Goal: Task Accomplishment & Management: Complete application form

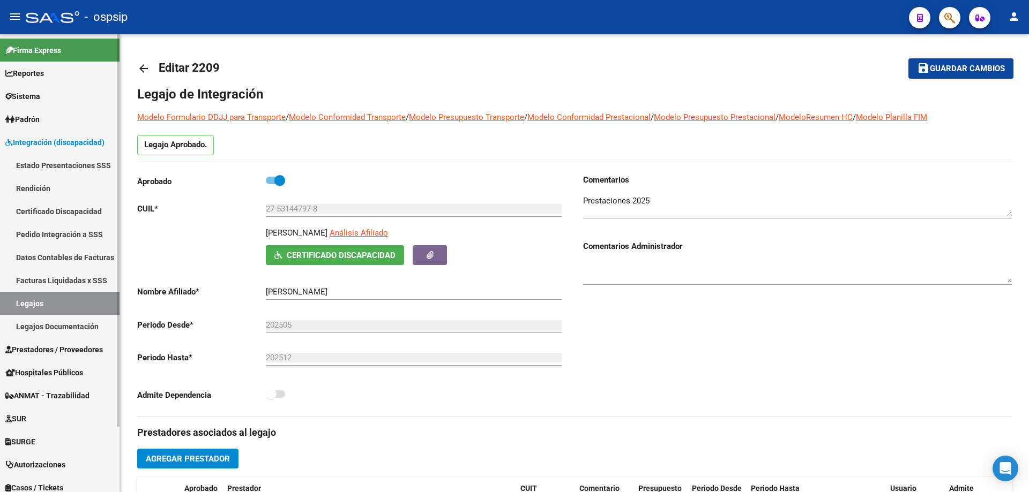
scroll to position [429, 0]
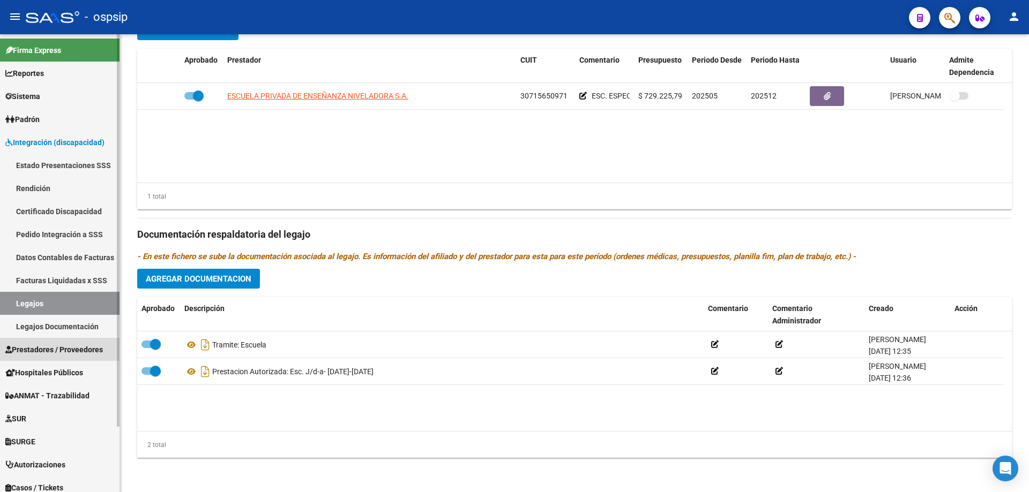
click at [41, 348] on span "Prestadores / Proveedores" at bounding box center [54, 350] width 98 height 12
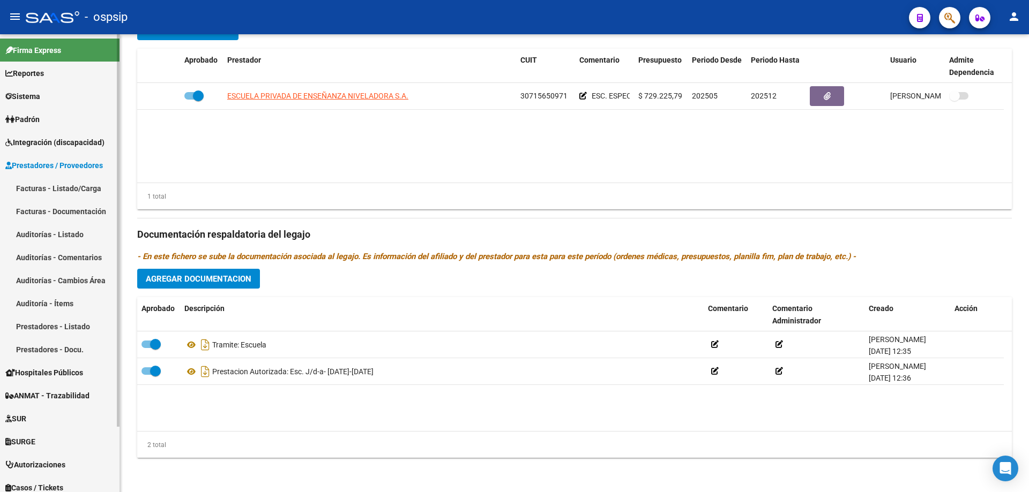
click at [28, 190] on link "Facturas - Listado/Carga" at bounding box center [60, 188] width 120 height 23
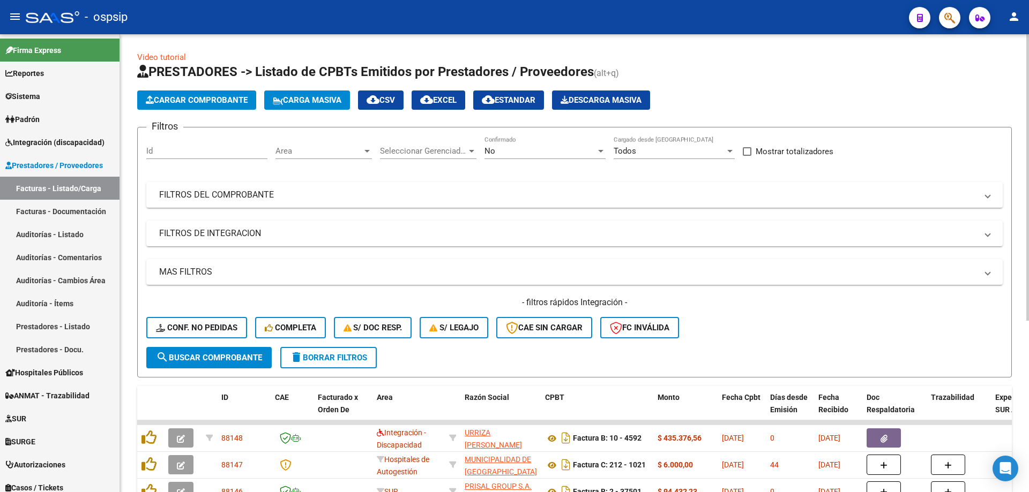
click at [518, 154] on div "No" at bounding box center [539, 151] width 111 height 10
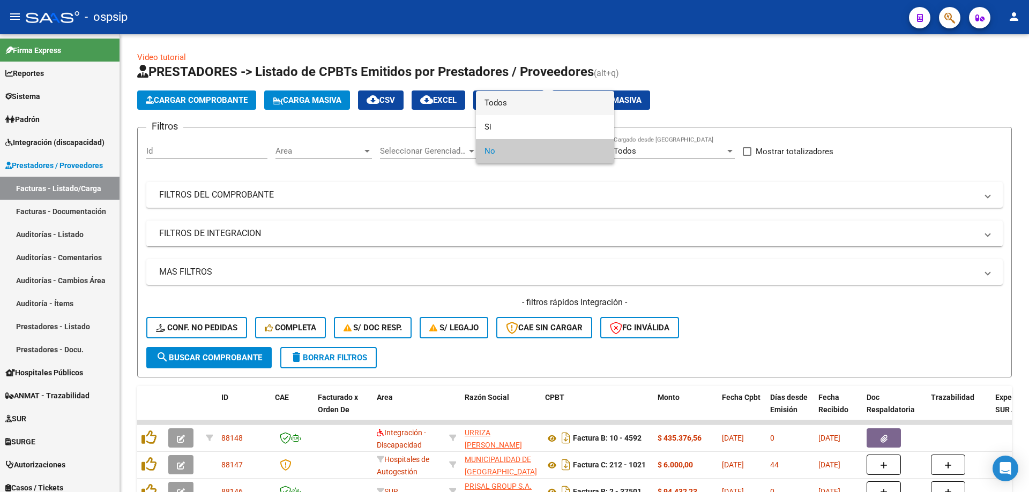
click at [528, 107] on span "Todos" at bounding box center [544, 103] width 121 height 24
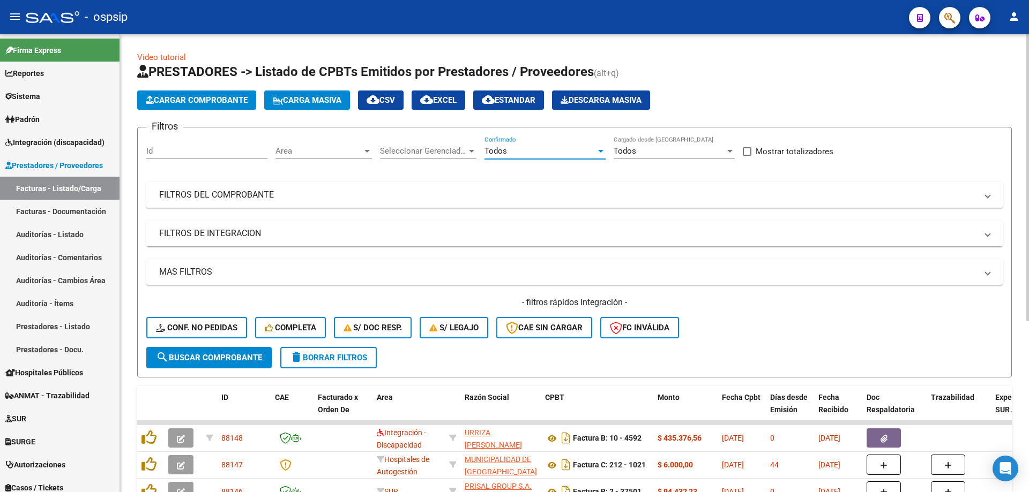
click at [469, 190] on mat-panel-title "FILTROS DEL COMPROBANTE" at bounding box center [568, 195] width 818 height 12
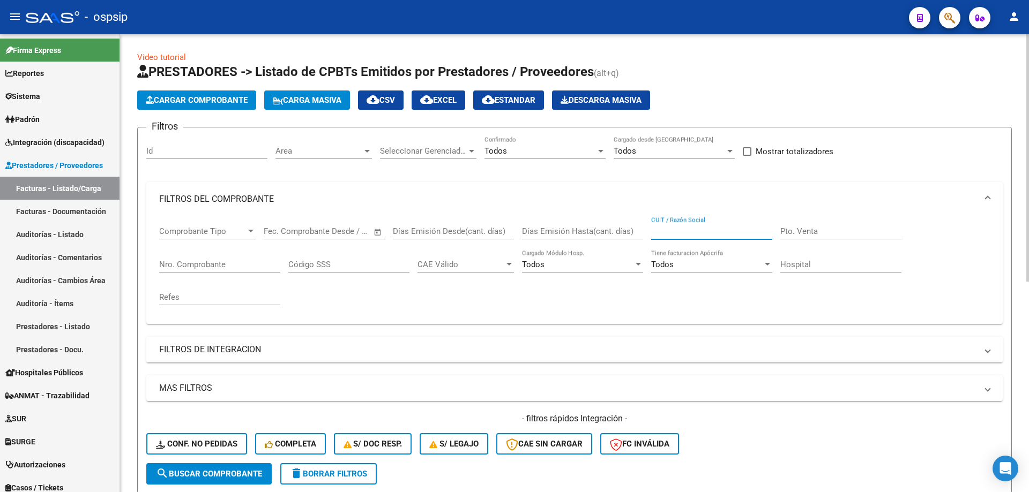
paste input "30-61827228-8"
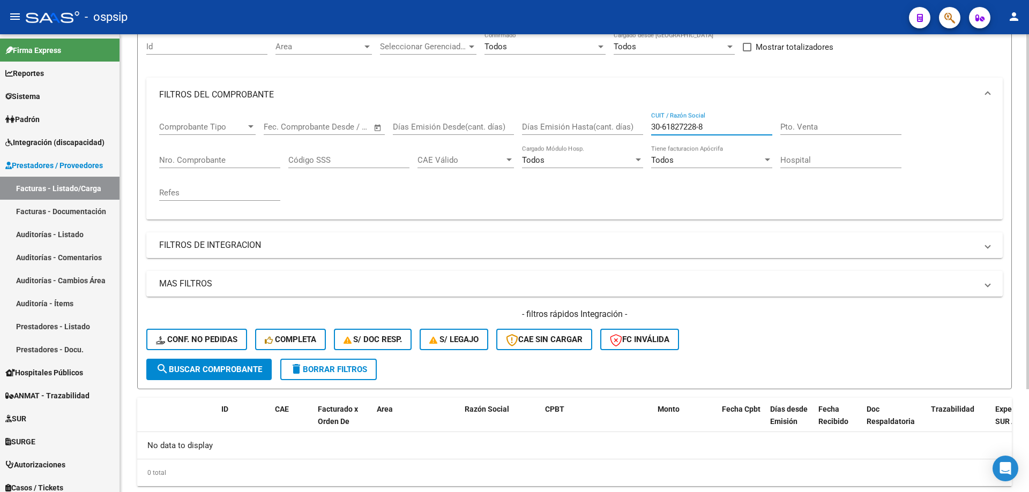
scroll to position [26, 0]
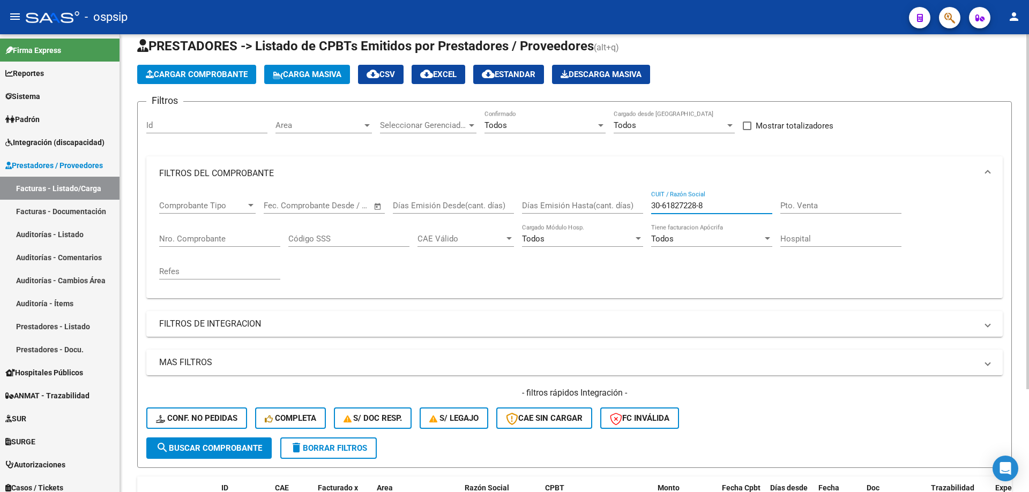
click at [701, 206] on input "30-61827228-8" at bounding box center [711, 206] width 121 height 10
type input "30618272288"
click at [212, 444] on span "search Buscar Comprobante" at bounding box center [209, 449] width 106 height 10
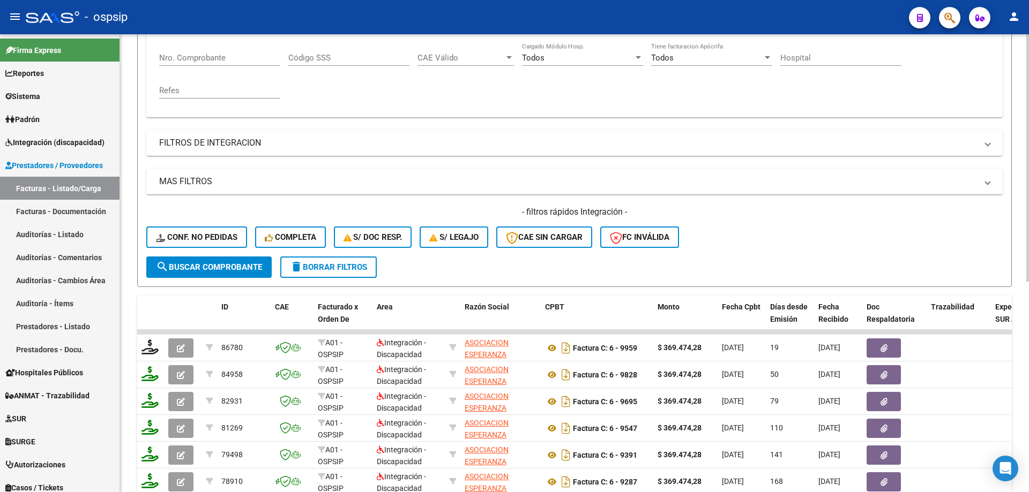
scroll to position [240, 0]
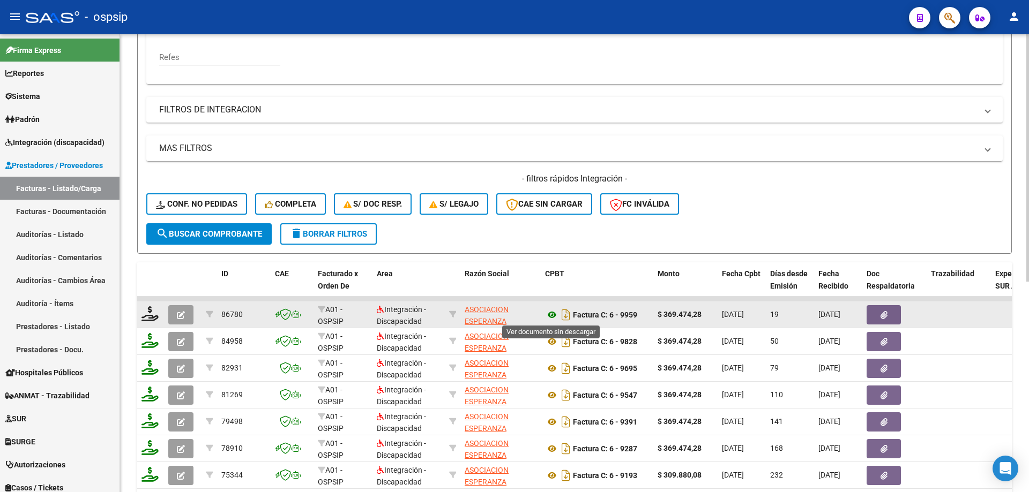
click at [552, 314] on icon at bounding box center [552, 315] width 14 height 13
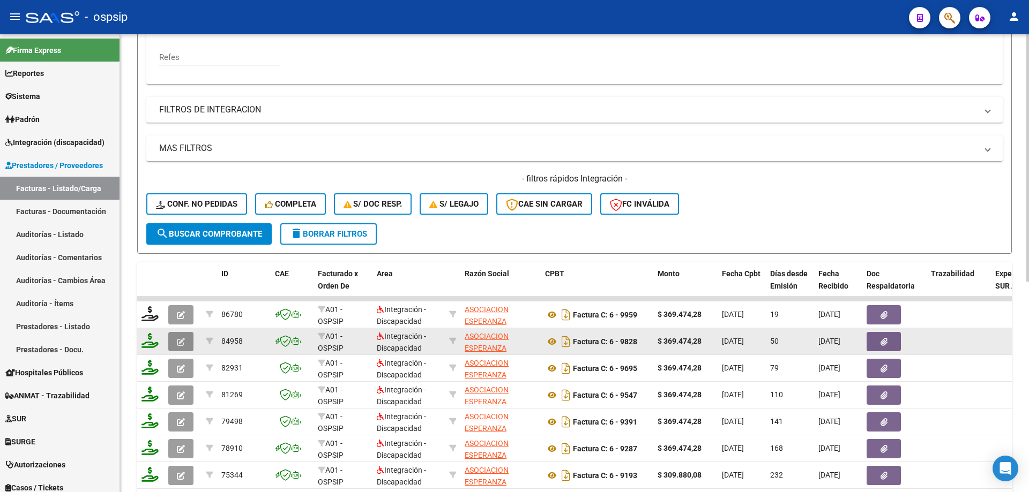
click at [183, 347] on button "button" at bounding box center [180, 341] width 25 height 19
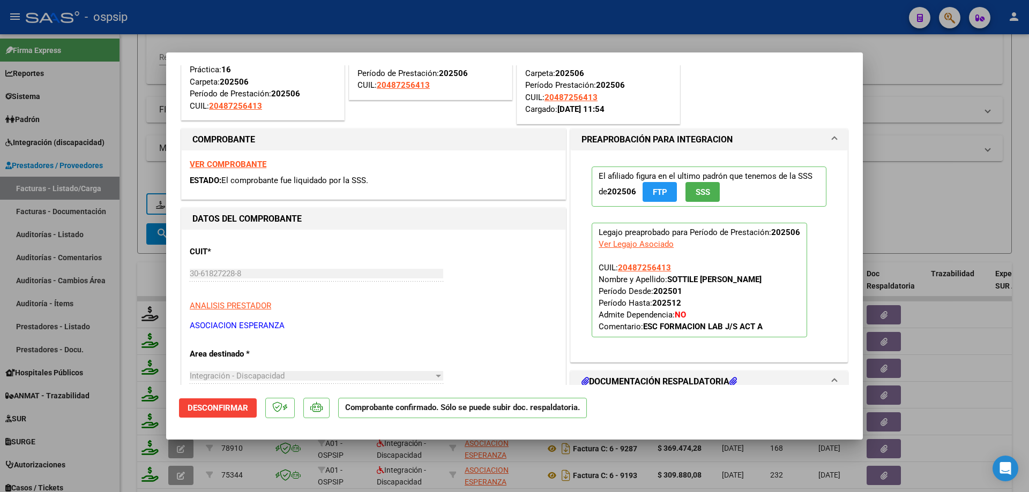
scroll to position [107, 0]
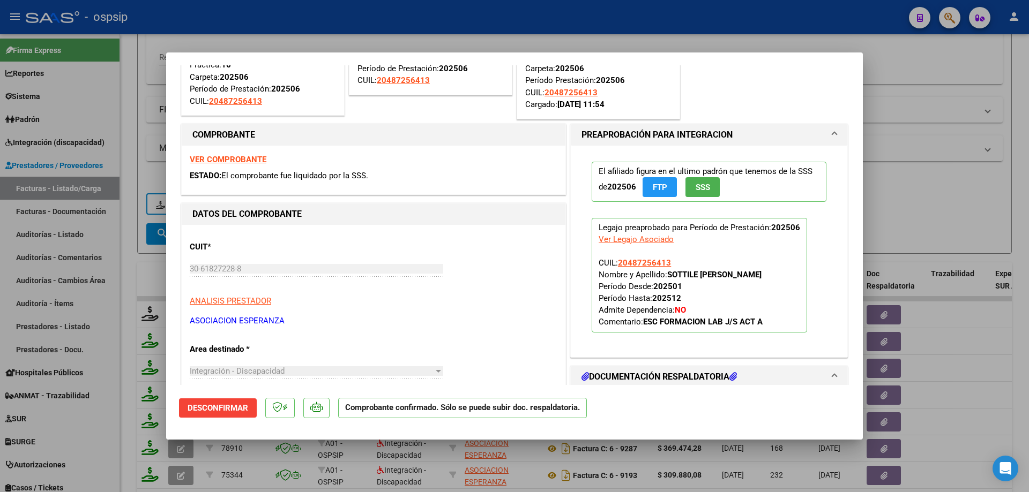
click at [948, 217] on div at bounding box center [514, 246] width 1029 height 492
type input "$ 0,00"
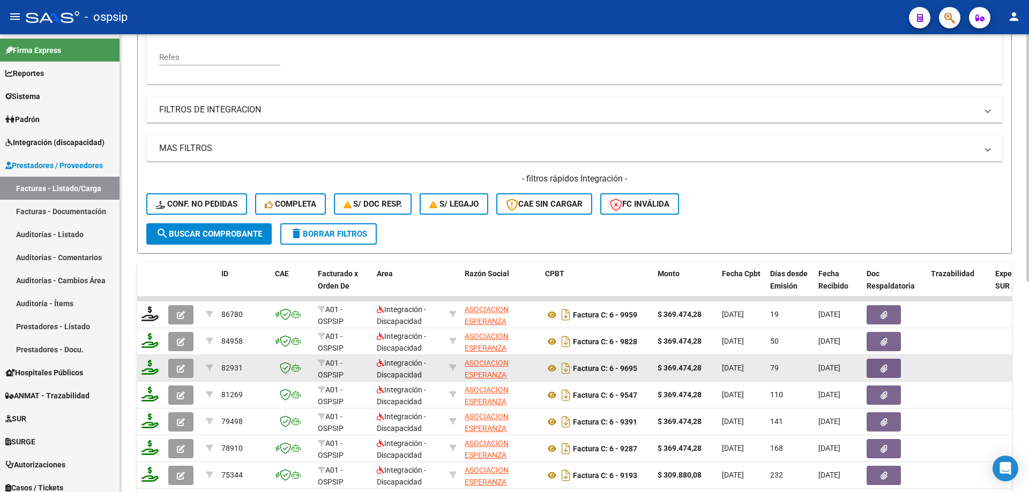
click at [184, 374] on button "button" at bounding box center [180, 368] width 25 height 19
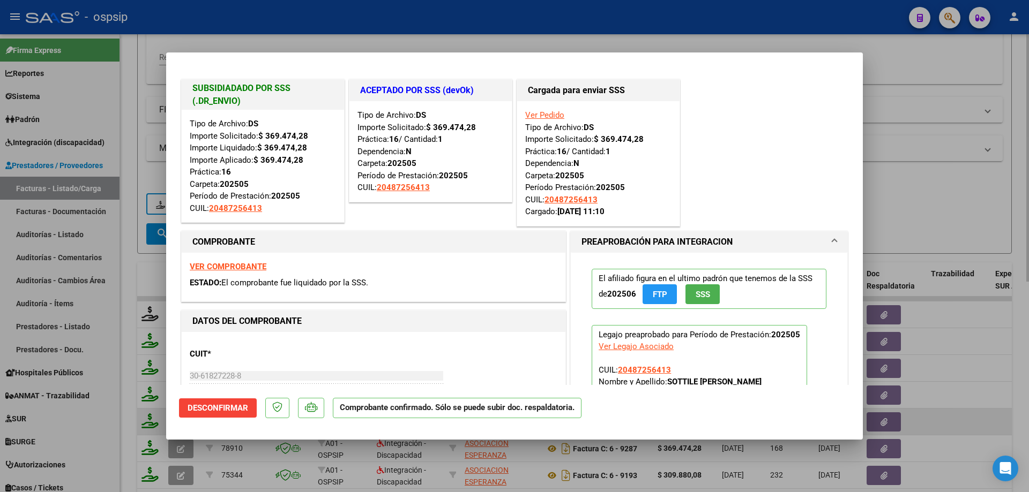
click at [949, 398] on div at bounding box center [514, 246] width 1029 height 492
type input "$ 0,00"
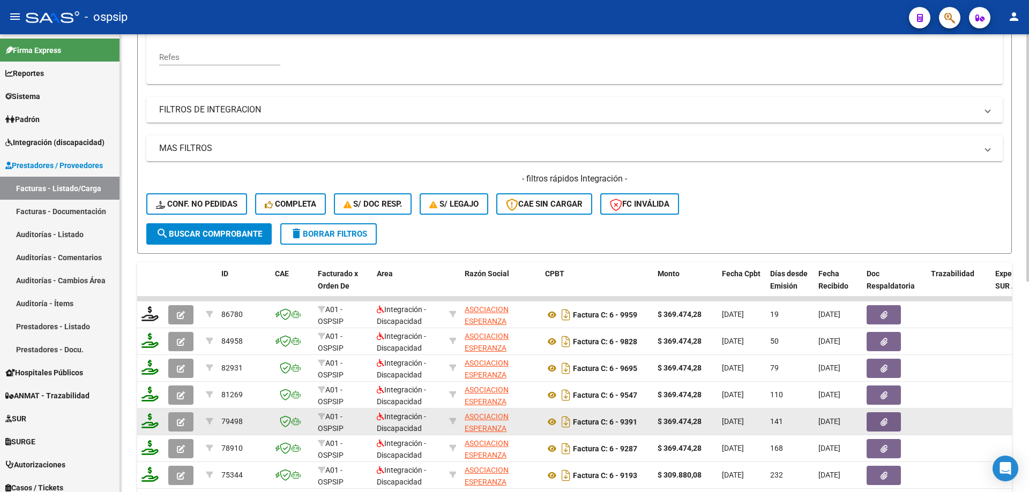
click at [183, 418] on span "button" at bounding box center [181, 422] width 8 height 10
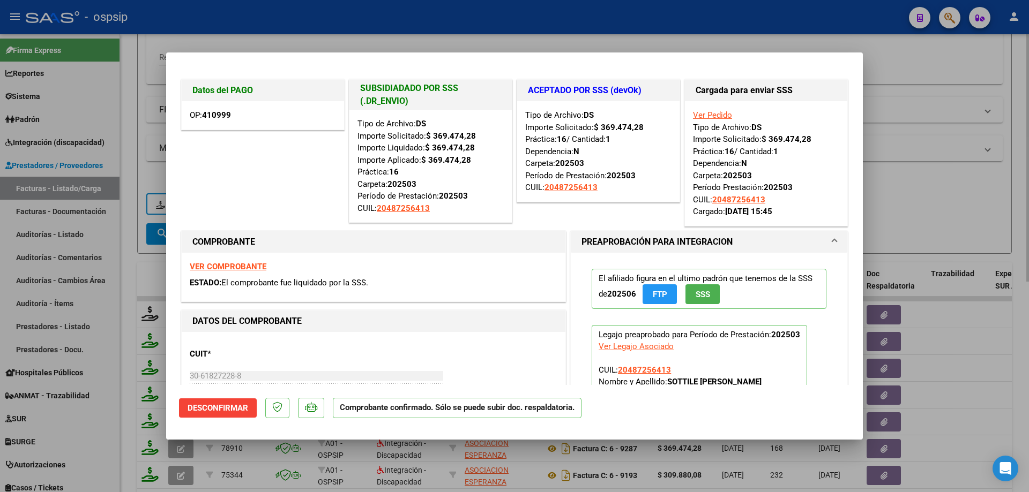
click at [901, 201] on div at bounding box center [514, 246] width 1029 height 492
type input "$ 0,00"
